Goal: Task Accomplishment & Management: Manage account settings

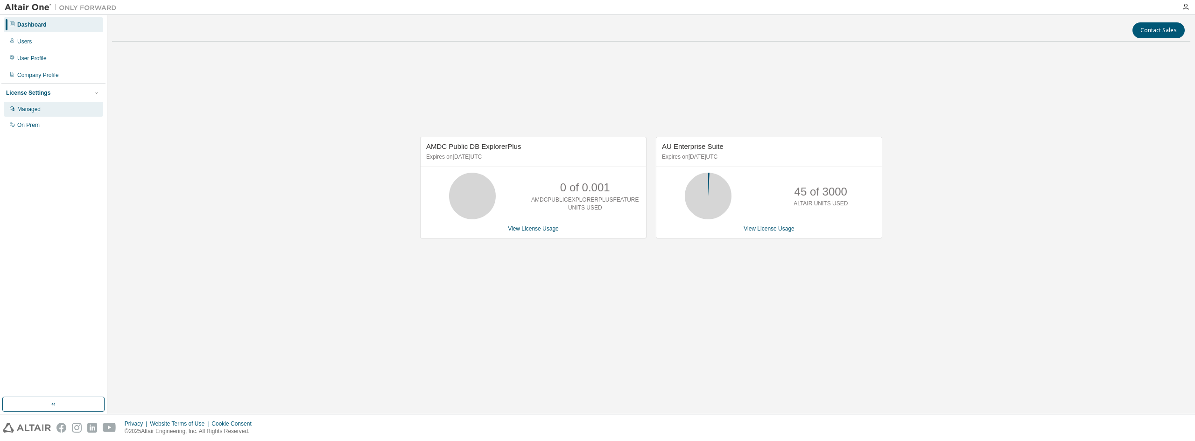
click at [28, 108] on div "Managed" at bounding box center [28, 109] width 23 height 7
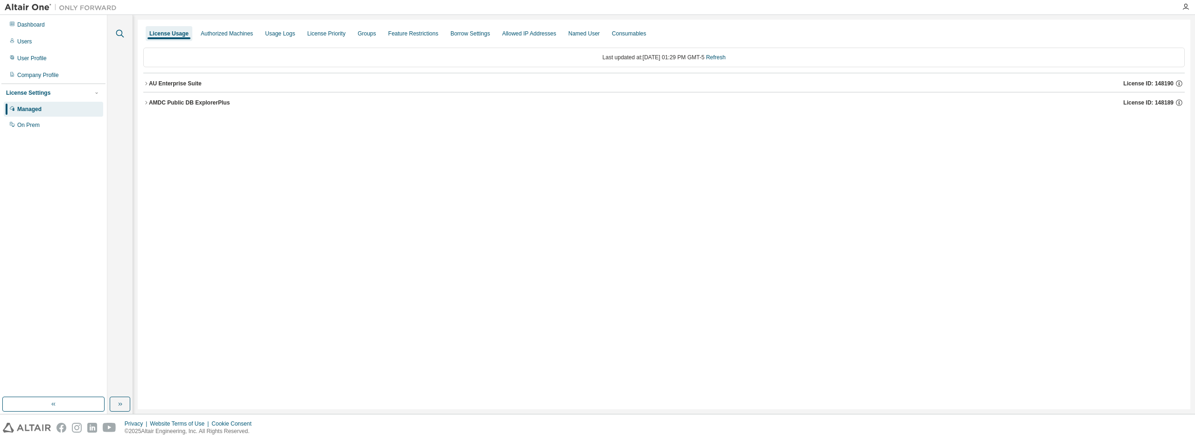
click at [124, 34] on icon "button" at bounding box center [119, 33] width 11 height 11
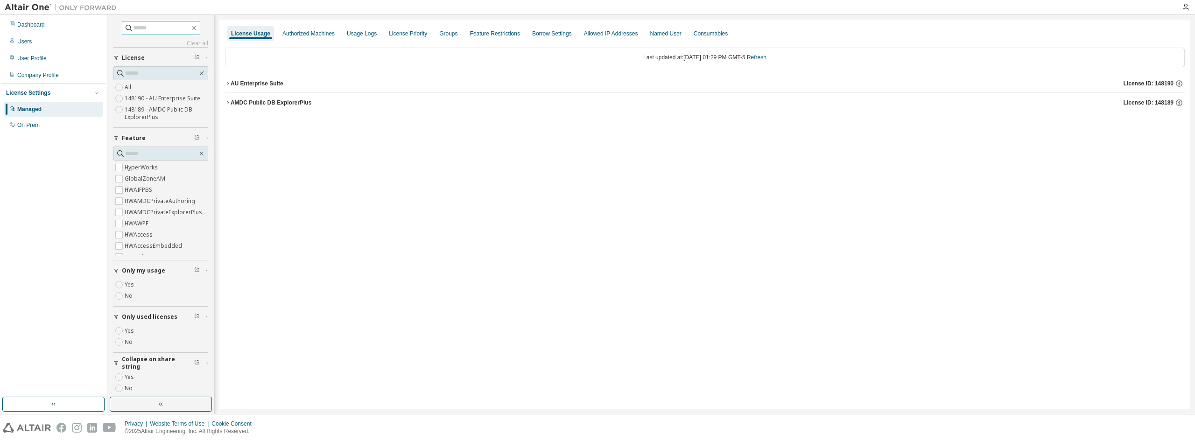
click at [158, 28] on input "text" at bounding box center [162, 27] width 56 height 9
paste input "**********"
type input "**********"
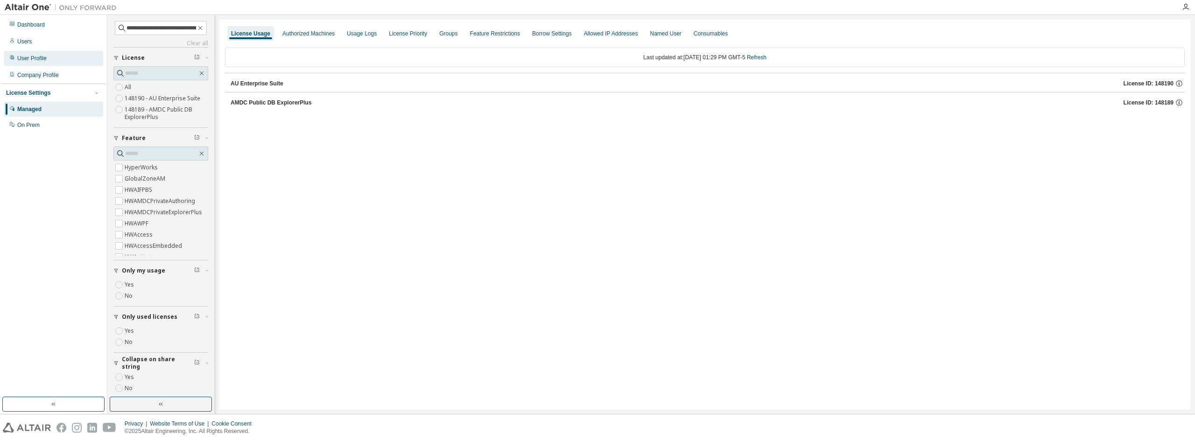
click at [38, 63] on div "User Profile" at bounding box center [53, 58] width 99 height 15
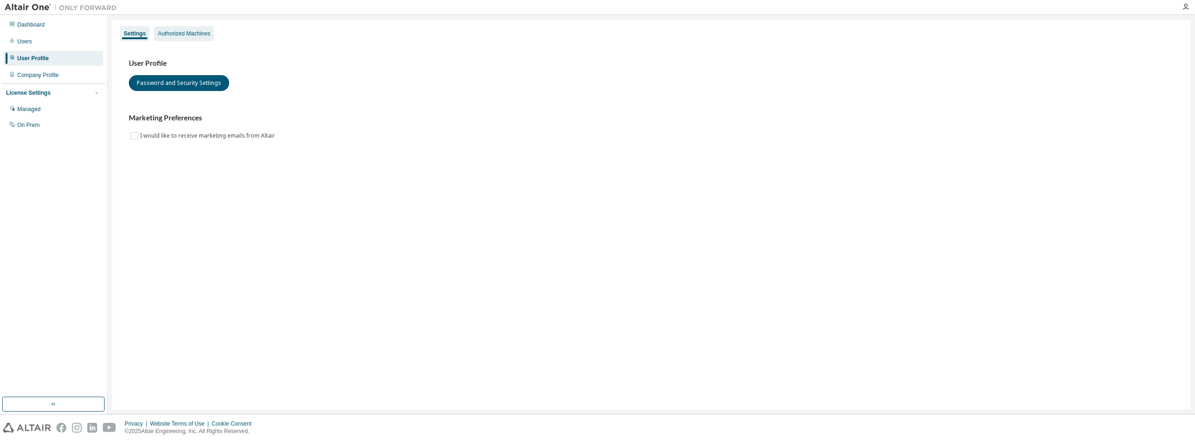
click at [188, 36] on div "Authorized Machines" at bounding box center [184, 33] width 52 height 7
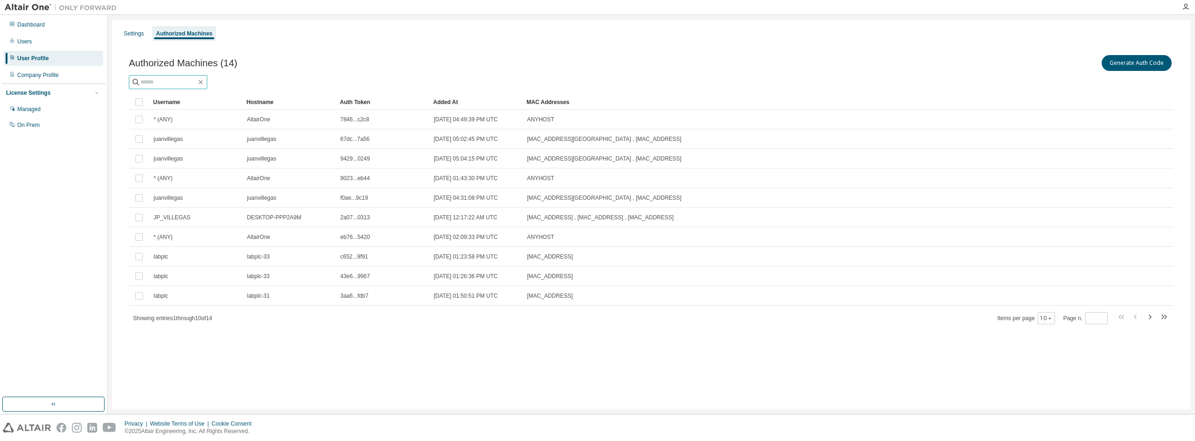
click at [178, 83] on input "text" at bounding box center [169, 82] width 56 height 9
paste input "**********"
type input "**********"
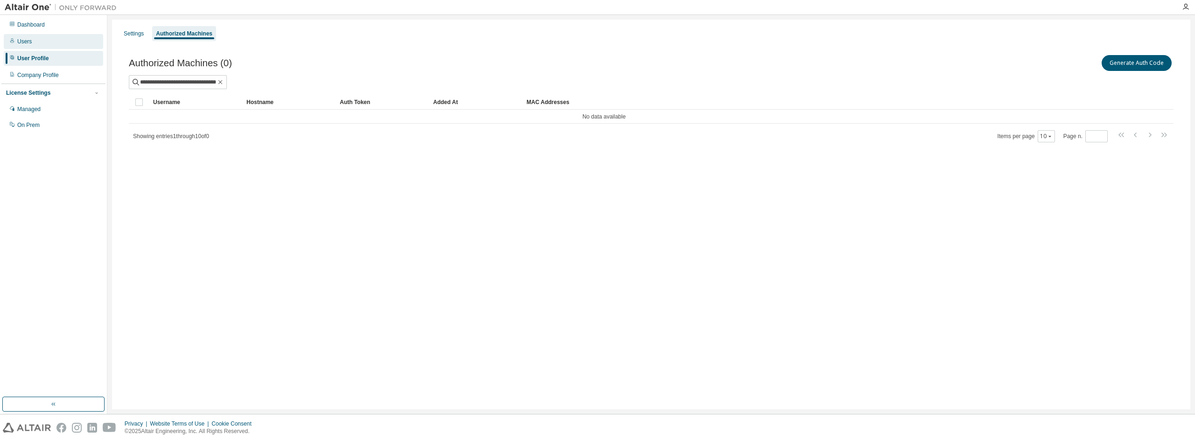
scroll to position [0, 0]
click at [33, 46] on div "Users" at bounding box center [53, 41] width 99 height 15
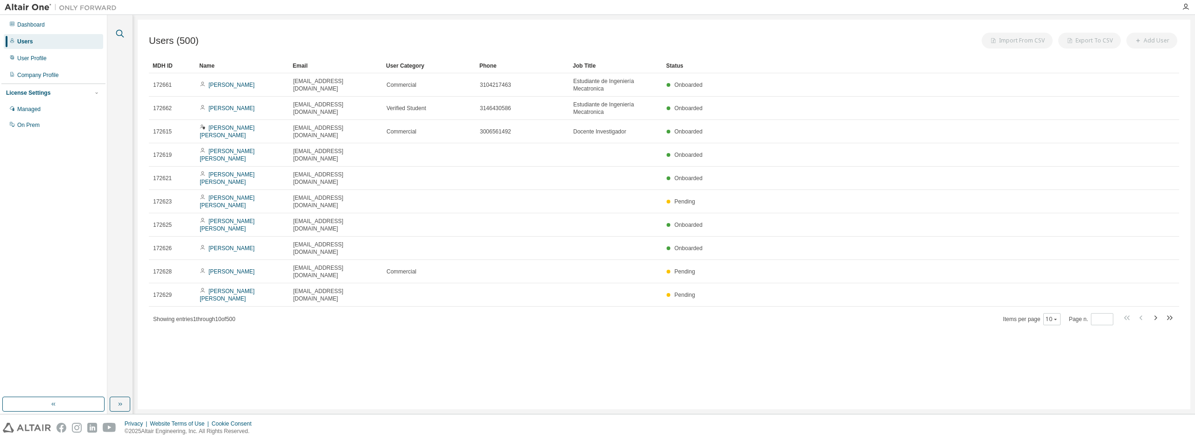
click at [122, 35] on icon "button" at bounding box center [120, 34] width 8 height 8
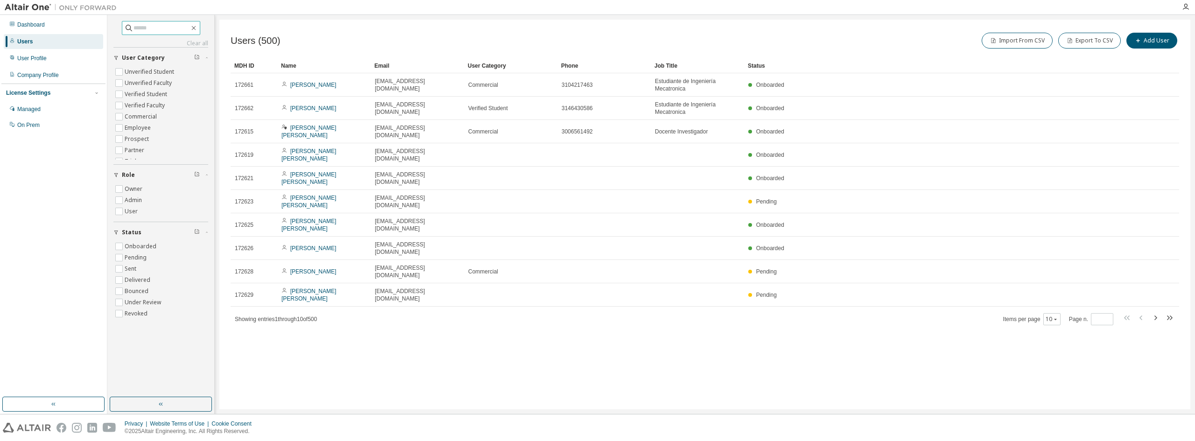
click at [181, 30] on input "text" at bounding box center [162, 27] width 56 height 9
paste input "**********"
type input "**********"
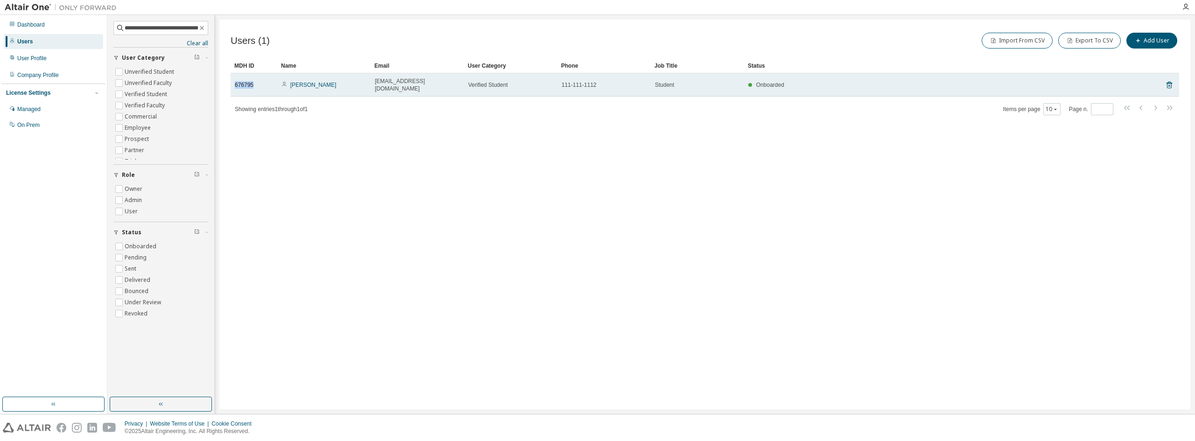
drag, startPoint x: 252, startPoint y: 82, endPoint x: 234, endPoint y: 82, distance: 17.7
click at [234, 82] on td "676795" at bounding box center [254, 84] width 47 height 23
copy span "676795"
click at [307, 82] on link "JHON AYALA" at bounding box center [313, 85] width 46 height 7
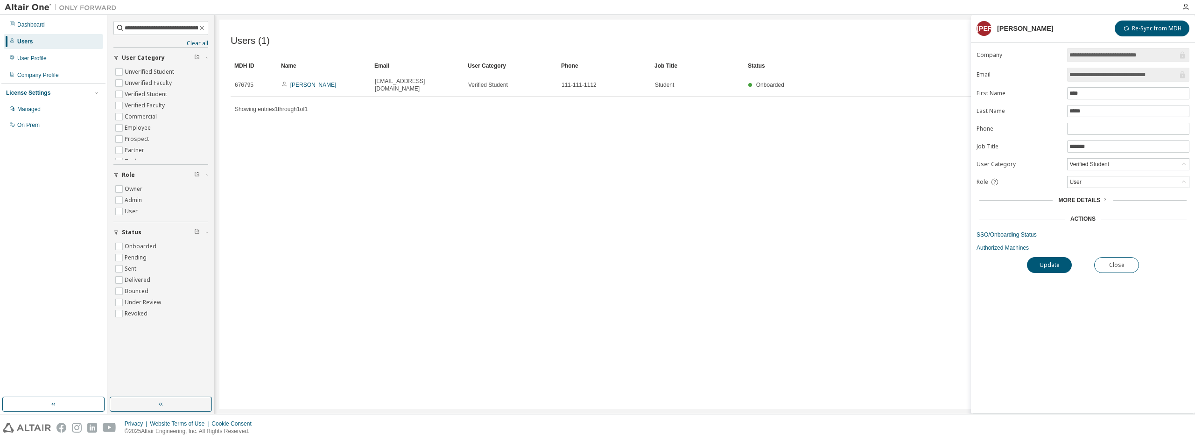
click at [1102, 199] on icon at bounding box center [1105, 200] width 6 height 6
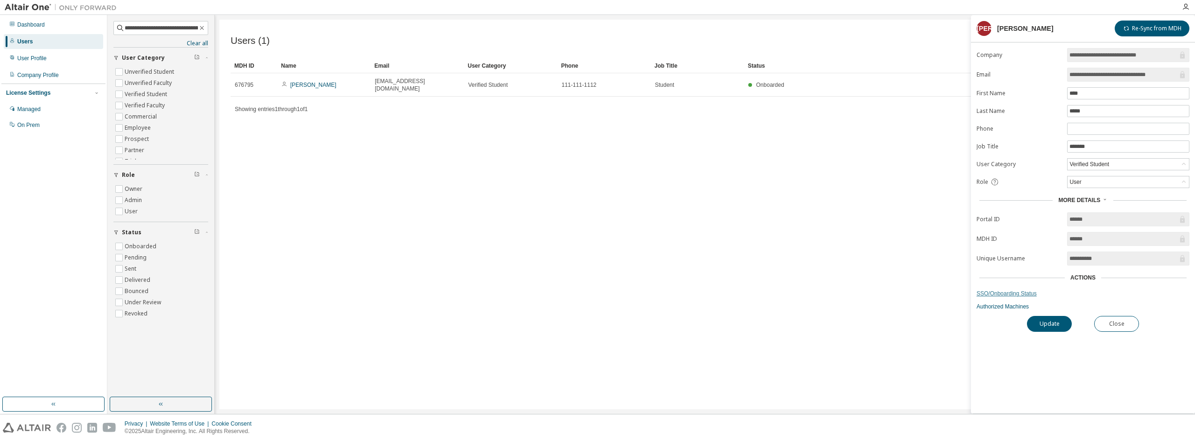
click at [999, 296] on link "SSO/Onboarding Status" at bounding box center [1083, 293] width 213 height 7
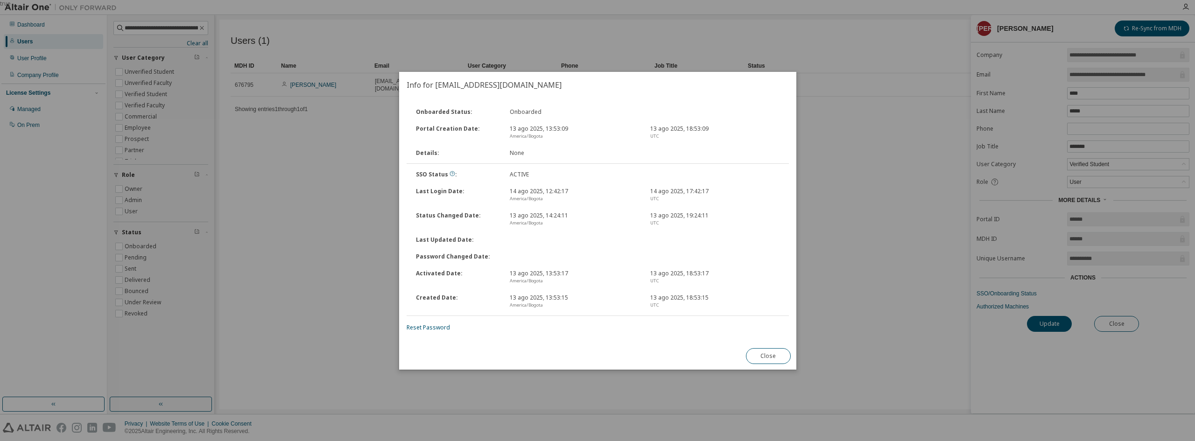
drag, startPoint x: 767, startPoint y: 354, endPoint x: 787, endPoint y: 353, distance: 20.6
click at [767, 353] on button "Close" at bounding box center [768, 356] width 45 height 16
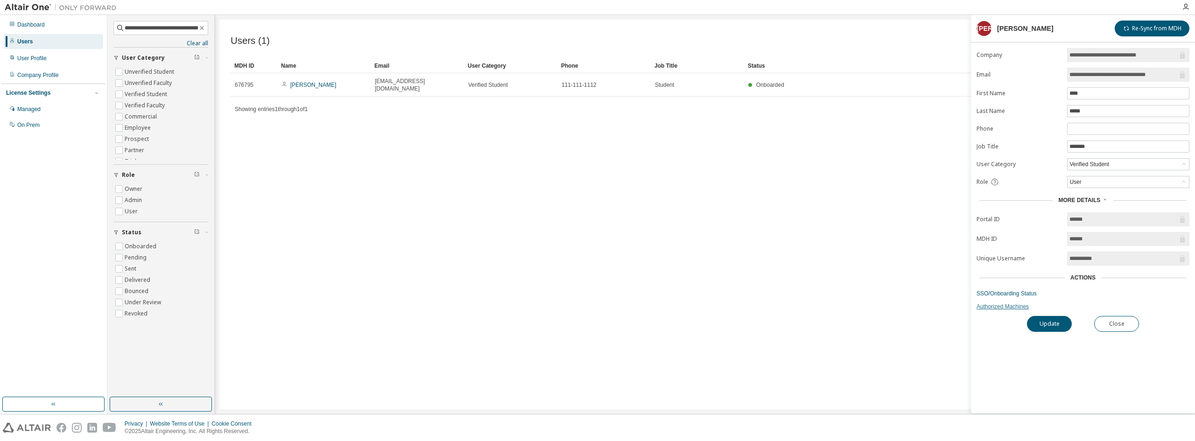
click at [992, 303] on link "Authorized Machines" at bounding box center [1083, 306] width 213 height 7
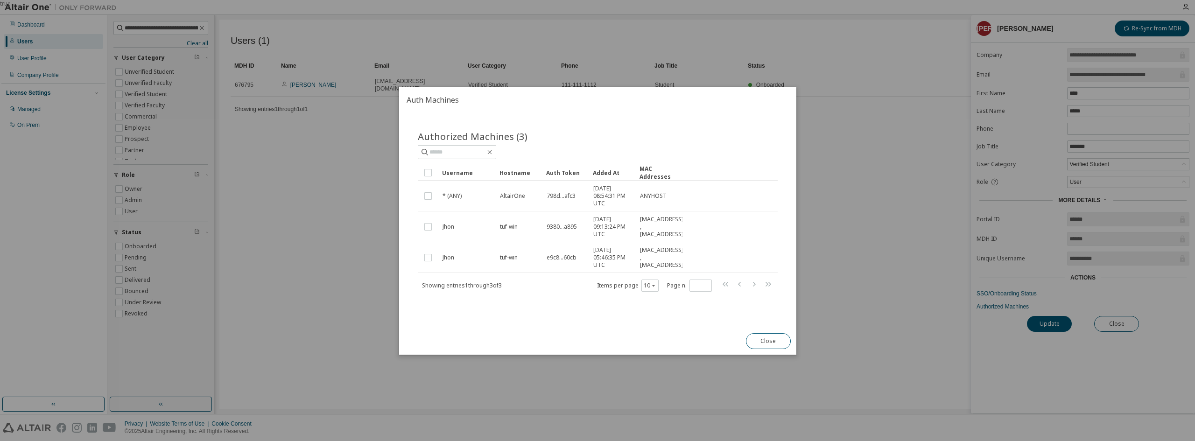
click at [769, 341] on button "Close" at bounding box center [768, 341] width 45 height 16
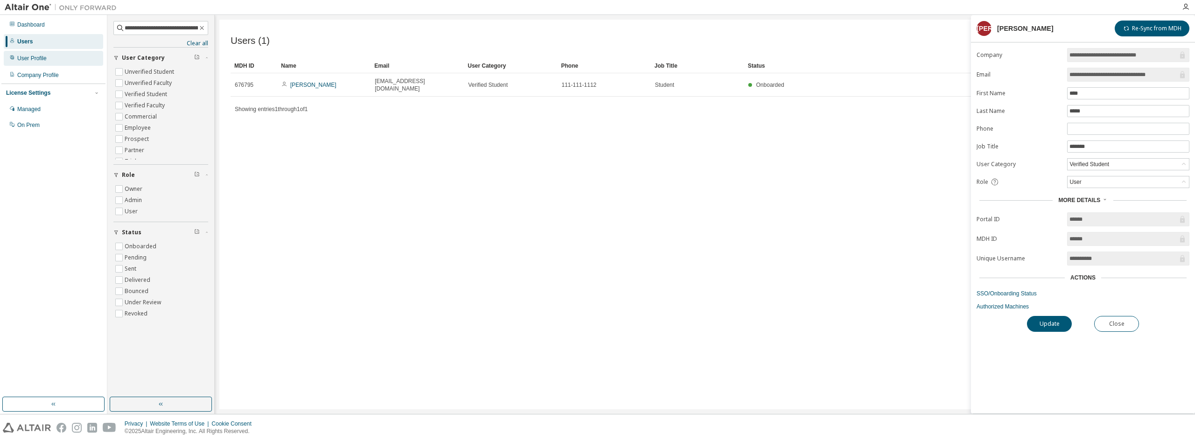
click at [44, 61] on div "User Profile" at bounding box center [31, 58] width 29 height 7
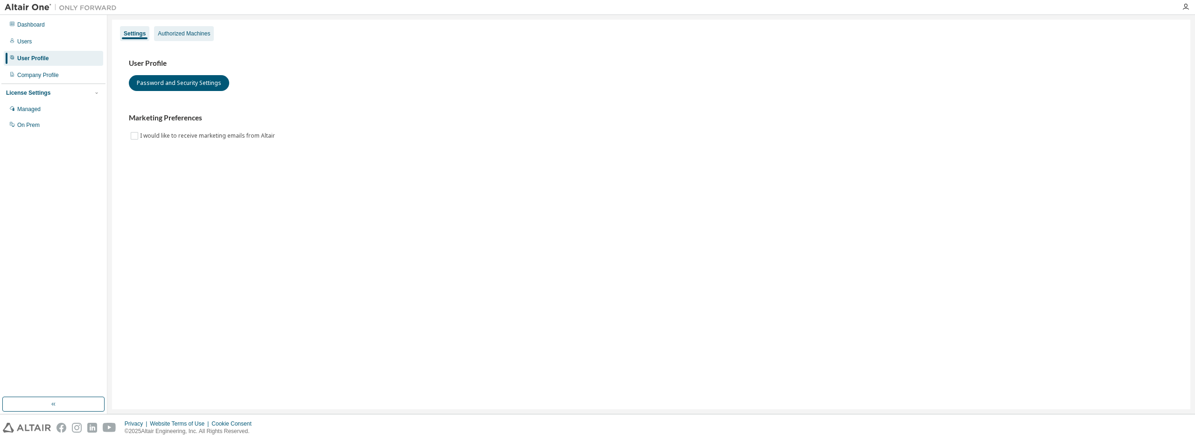
click at [191, 37] on div "Authorized Machines" at bounding box center [184, 33] width 52 height 7
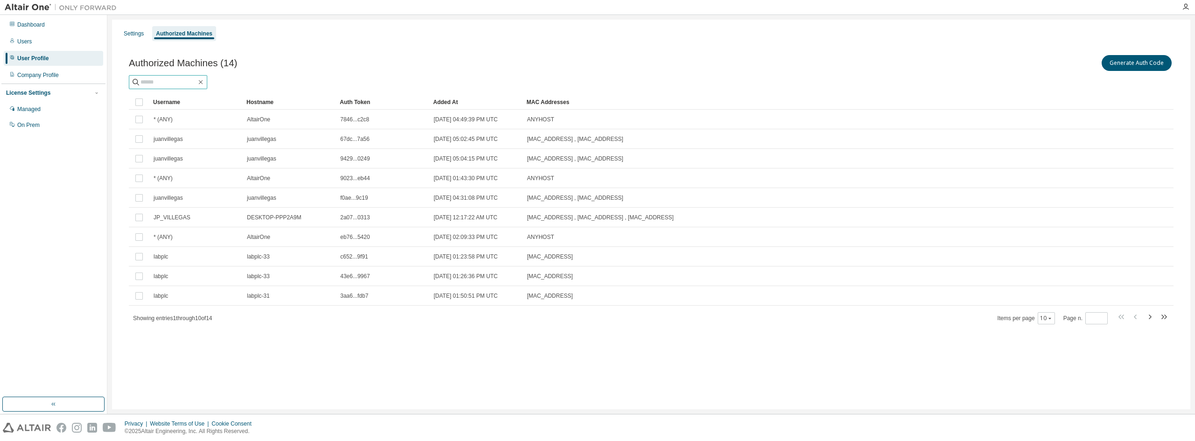
click at [188, 84] on input "text" at bounding box center [169, 82] width 56 height 9
paste input "******"
type input "******"
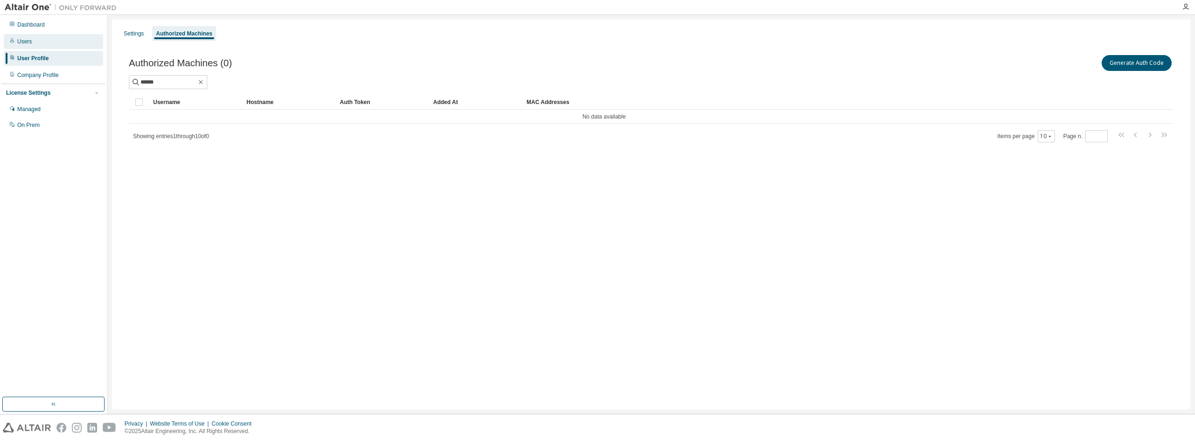
click at [37, 46] on div "Users" at bounding box center [53, 41] width 99 height 15
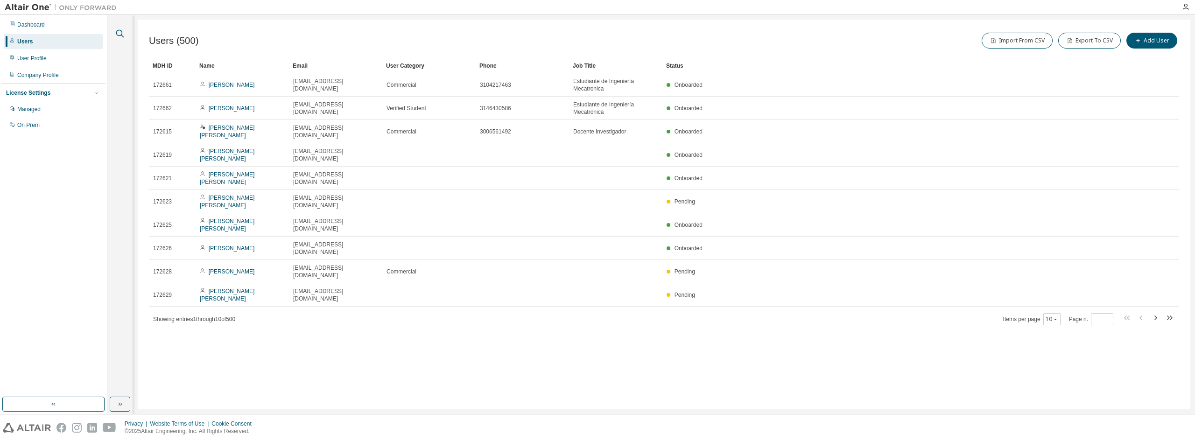
click at [119, 35] on icon "button" at bounding box center [120, 34] width 8 height 8
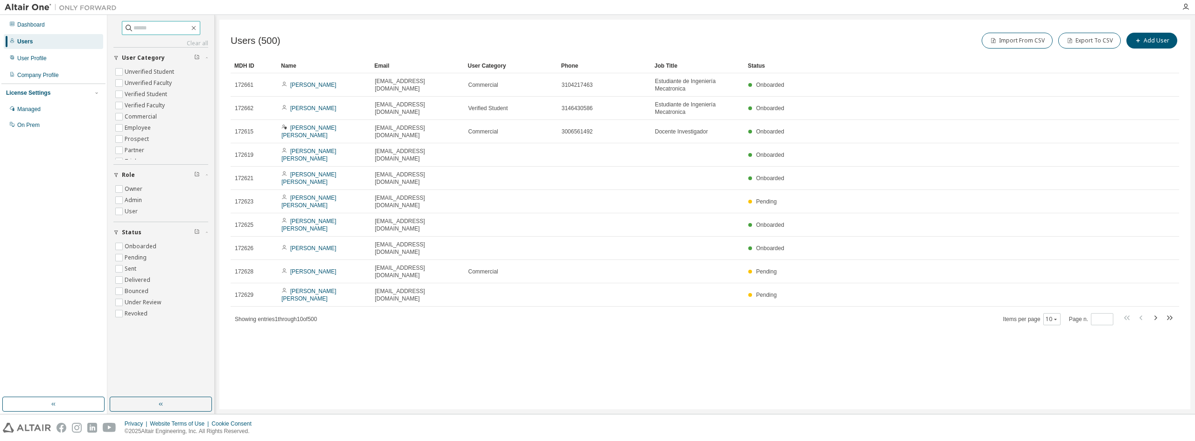
click at [139, 30] on input "text" at bounding box center [162, 27] width 56 height 9
paste input "******"
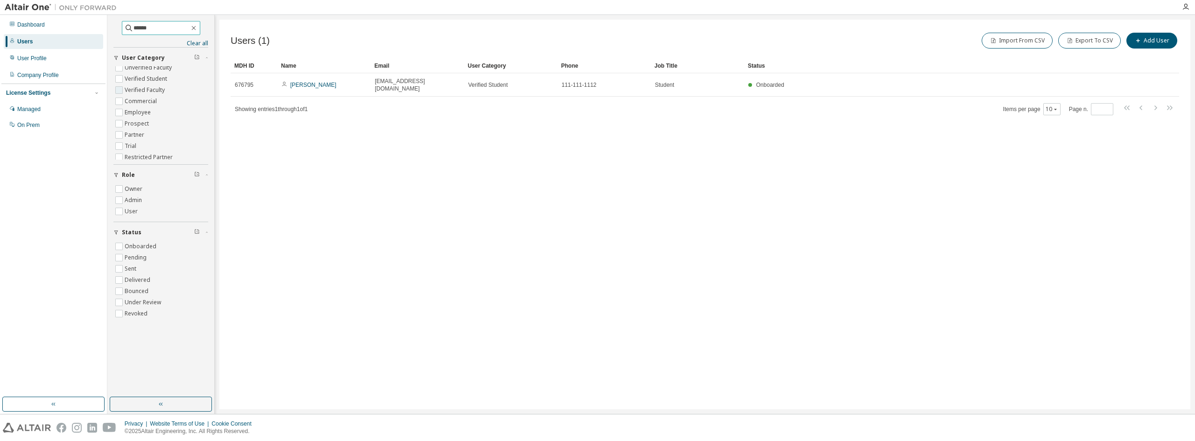
scroll to position [19, 0]
click at [37, 113] on div "Managed" at bounding box center [53, 109] width 99 height 15
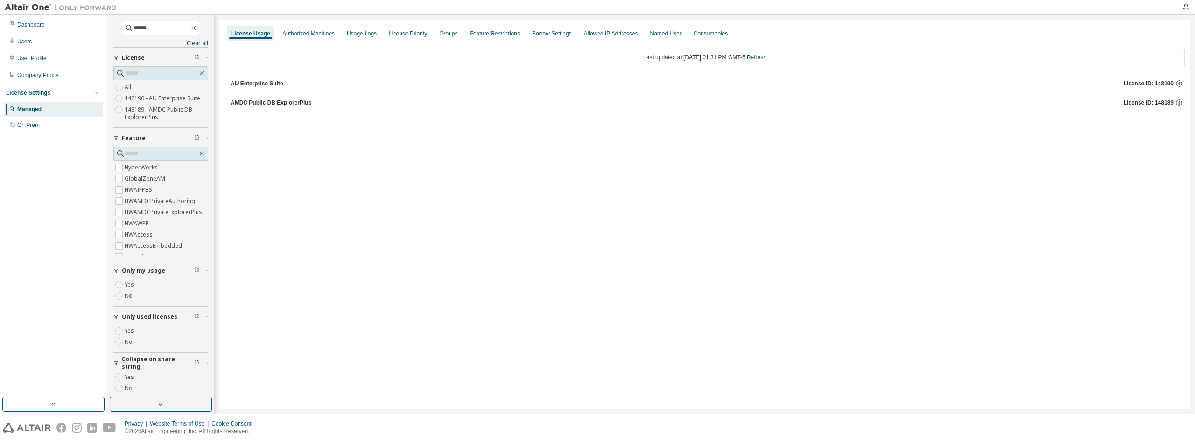
click at [151, 24] on input "******" at bounding box center [162, 27] width 56 height 9
type input "*"
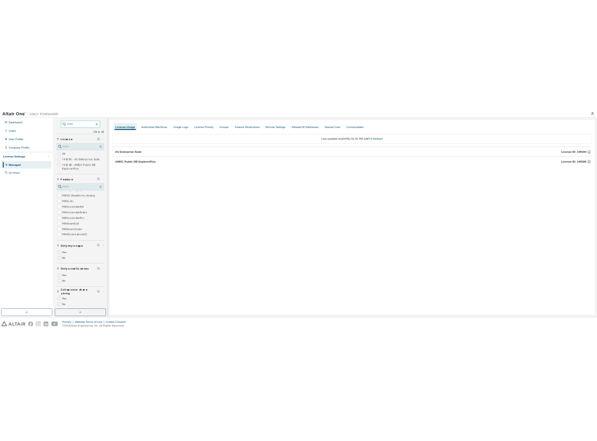
scroll to position [3576, 0]
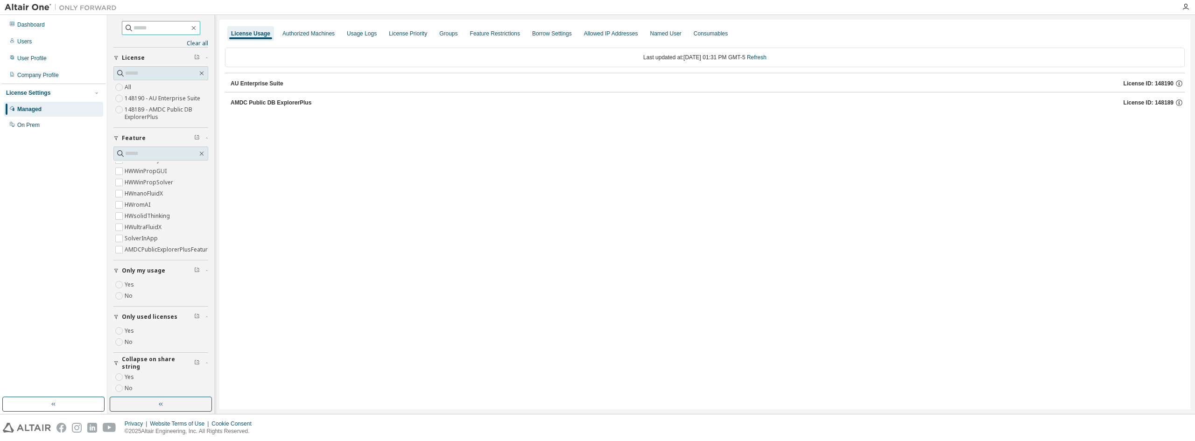
click at [145, 31] on input "text" at bounding box center [162, 27] width 56 height 9
type input "****"
click at [198, 27] on icon "button" at bounding box center [193, 27] width 7 height 7
click at [306, 136] on div "License Usage Authorized Machines Usage Logs License Priority Groups Feature Re…" at bounding box center [704, 215] width 971 height 390
drag, startPoint x: 298, startPoint y: 16, endPoint x: 300, endPoint y: 24, distance: 7.7
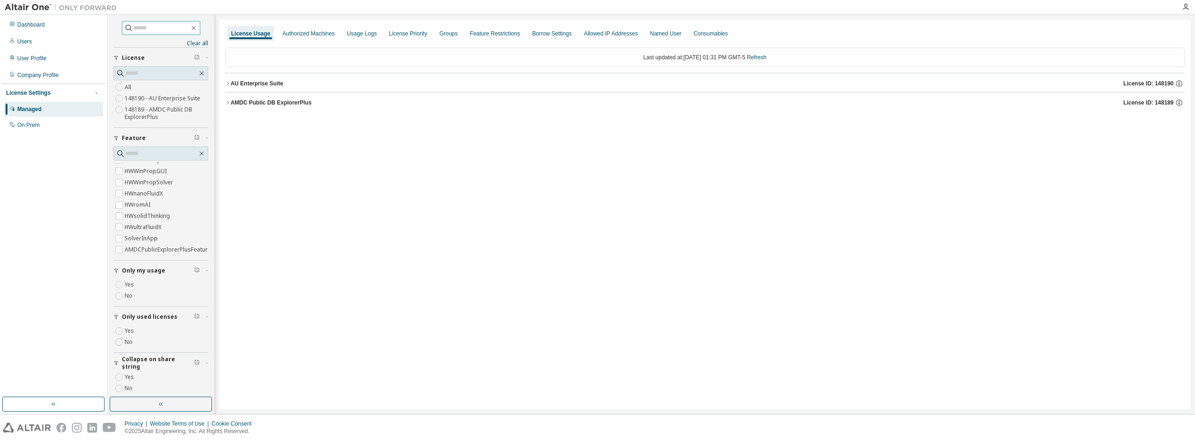
click at [298, 19] on div "Clear all Collapse on share string Yes No Only used licenses Yes No Only my usa…" at bounding box center [651, 214] width 1088 height 399
click at [304, 30] on div "Authorized Machines" at bounding box center [309, 33] width 60 height 15
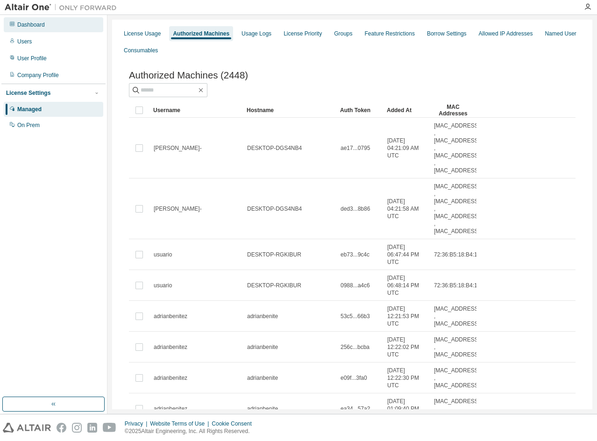
click at [32, 20] on div "Dashboard" at bounding box center [53, 24] width 99 height 15
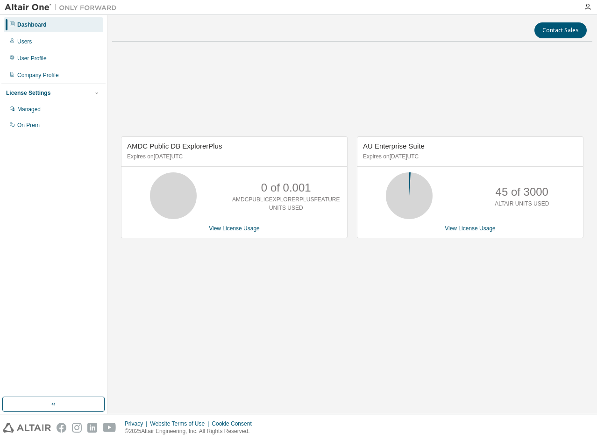
click at [31, 7] on img at bounding box center [63, 7] width 117 height 9
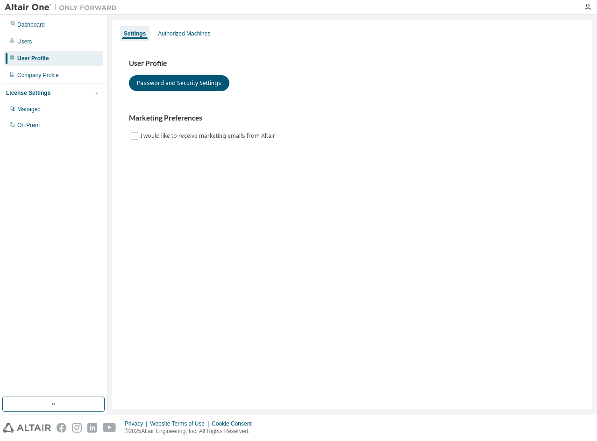
click at [37, 59] on div "User Profile" at bounding box center [32, 58] width 31 height 7
click at [200, 37] on div "Authorized Machines" at bounding box center [184, 33] width 60 height 15
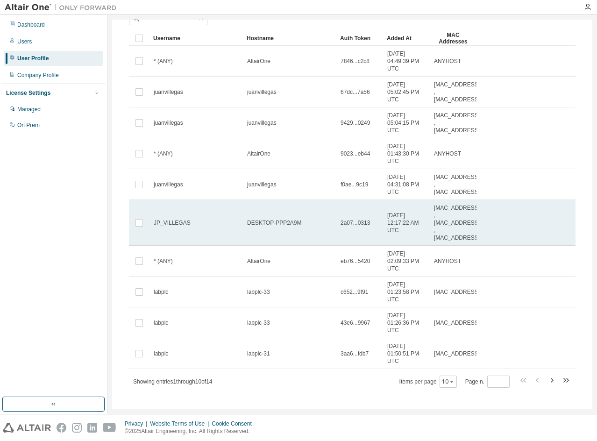
scroll to position [73, 0]
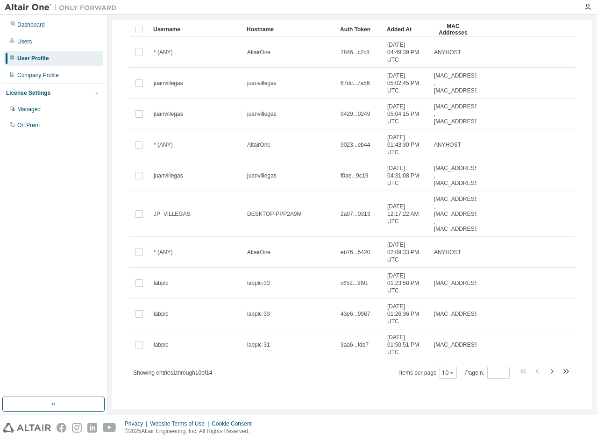
click at [550, 371] on icon "button" at bounding box center [551, 371] width 3 height 5
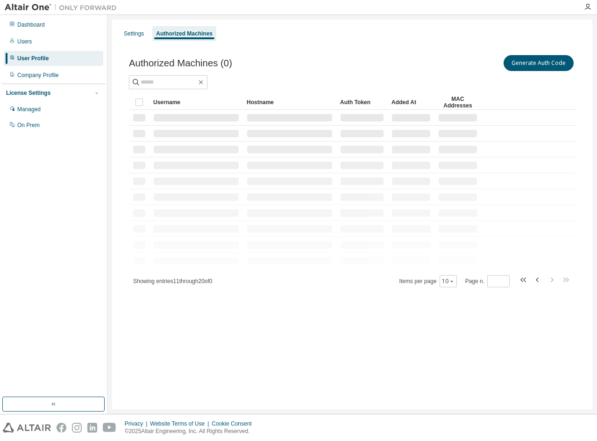
scroll to position [0, 0]
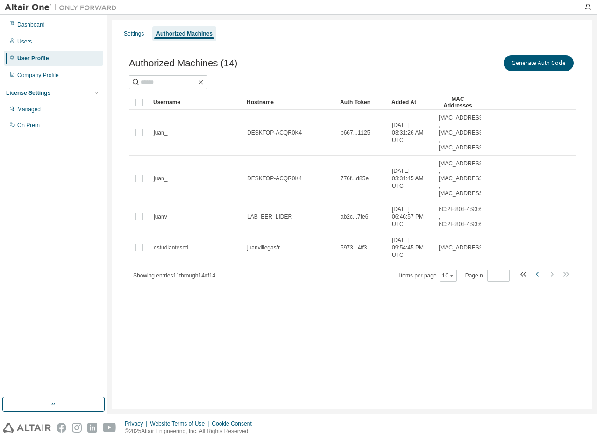
click at [534, 272] on icon "button" at bounding box center [537, 273] width 11 height 11
type input "*"
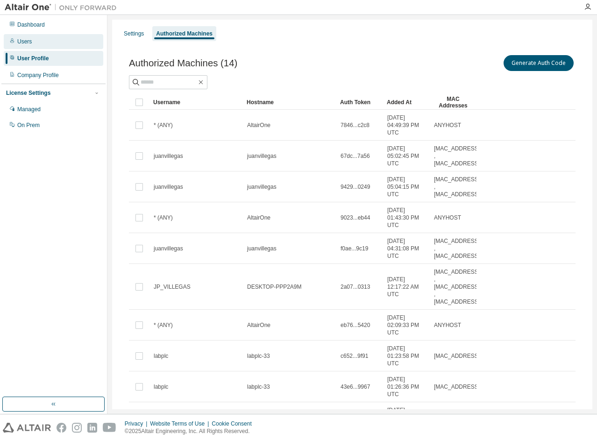
click at [30, 44] on div "Users" at bounding box center [24, 41] width 14 height 7
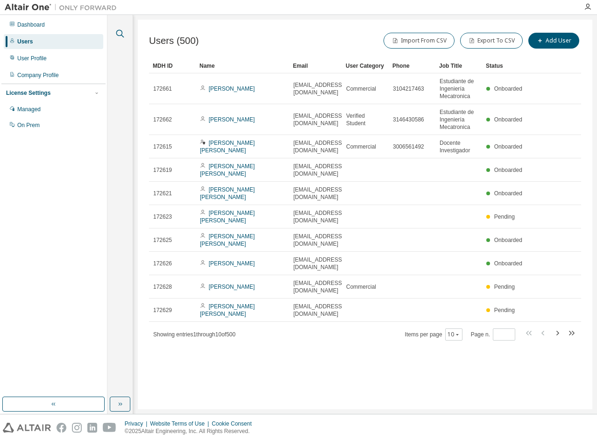
click at [124, 35] on icon "button" at bounding box center [119, 33] width 11 height 11
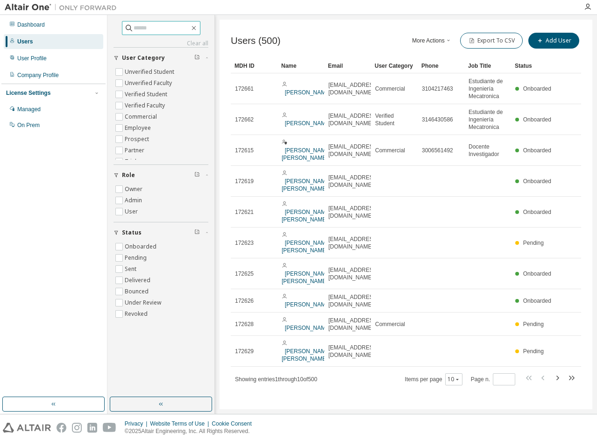
click at [146, 33] on span at bounding box center [161, 28] width 78 height 14
click at [148, 22] on span at bounding box center [161, 28] width 78 height 14
click at [151, 26] on input "text" at bounding box center [162, 27] width 56 height 9
paste input "**********"
type input "*"
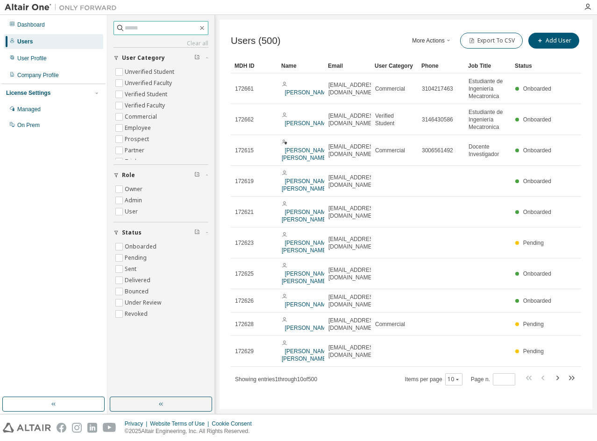
click at [135, 28] on input "text" at bounding box center [161, 27] width 73 height 9
paste input "**********"
type input "**********"
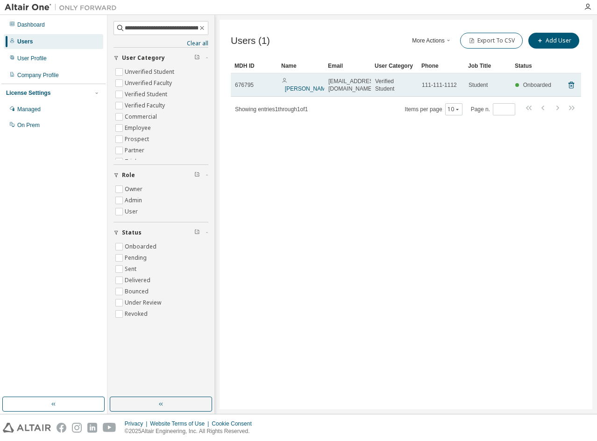
click at [320, 88] on td "JHON AYALA" at bounding box center [300, 84] width 47 height 23
click at [295, 91] on link "JHON AYALA" at bounding box center [308, 88] width 46 height 7
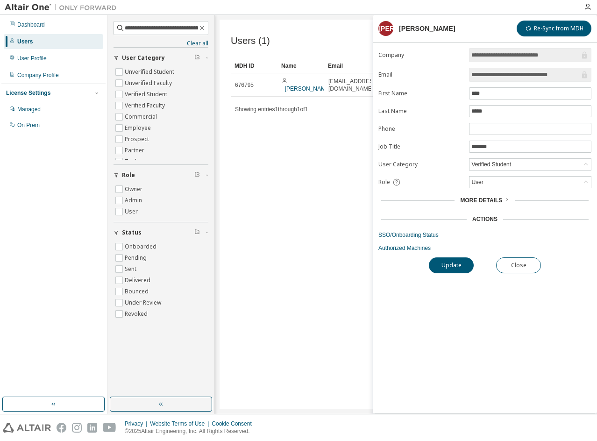
click at [495, 206] on div "More Details" at bounding box center [484, 200] width 213 height 13
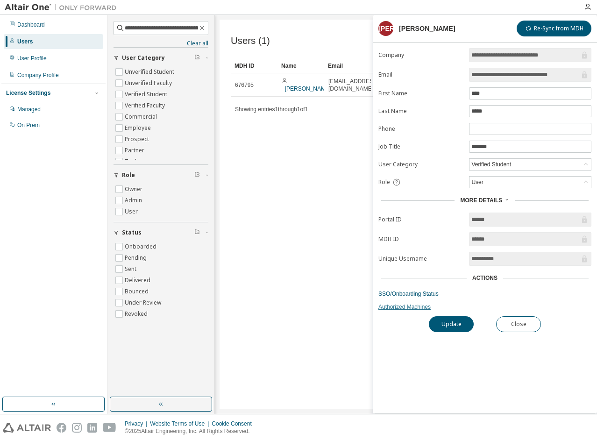
click at [413, 308] on link "Authorized Machines" at bounding box center [484, 306] width 213 height 7
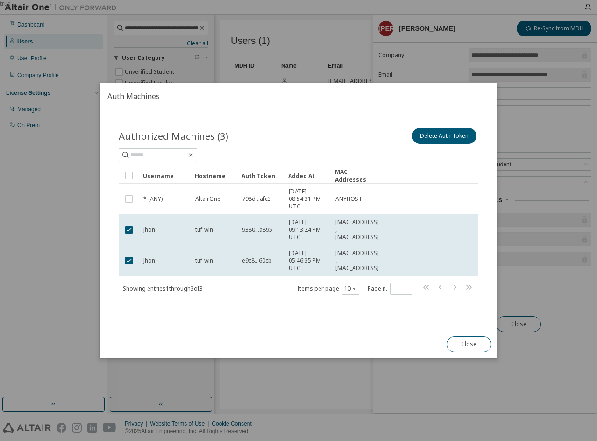
click at [451, 18] on div "true" at bounding box center [298, 220] width 597 height 441
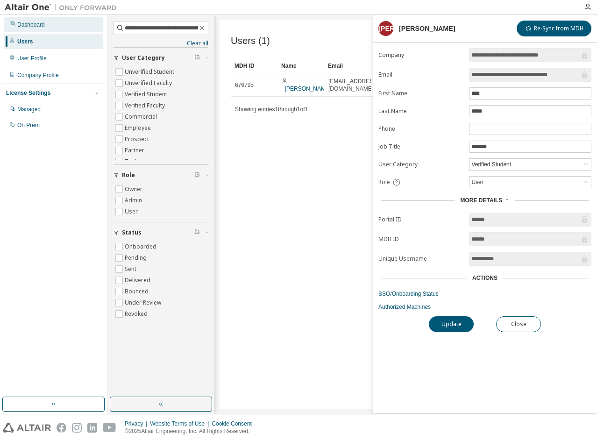
click at [31, 28] on div "Dashboard" at bounding box center [53, 24] width 99 height 15
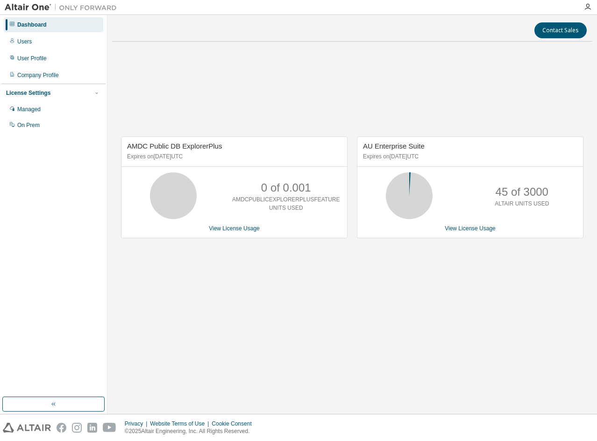
click at [30, 4] on img at bounding box center [63, 7] width 117 height 9
click at [33, 8] on img at bounding box center [63, 7] width 117 height 9
click at [591, 5] on icon "button" at bounding box center [587, 6] width 7 height 7
click at [24, 9] on img at bounding box center [63, 7] width 117 height 9
